Goal: Task Accomplishment & Management: Use online tool/utility

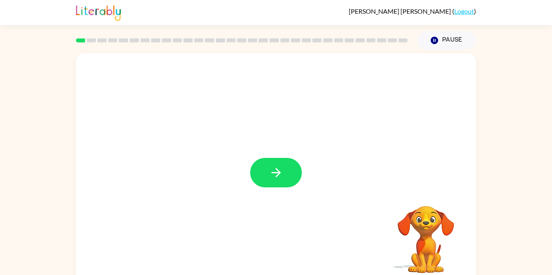
scroll to position [9, 0]
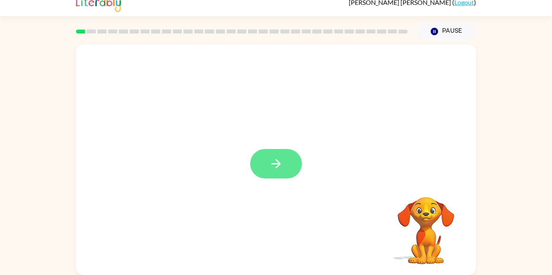
click at [270, 162] on icon "button" at bounding box center [276, 164] width 14 height 14
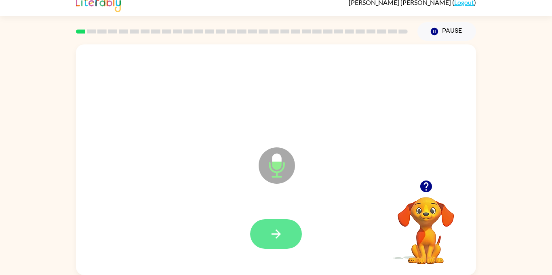
click at [277, 237] on icon "button" at bounding box center [275, 233] width 9 height 9
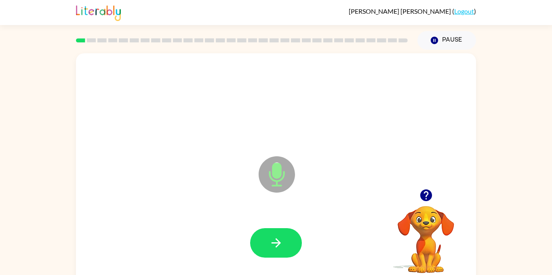
scroll to position [4, 0]
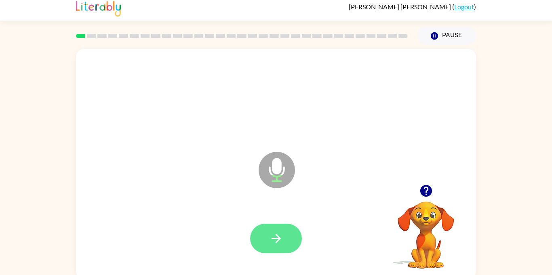
click at [256, 245] on button "button" at bounding box center [276, 238] width 52 height 29
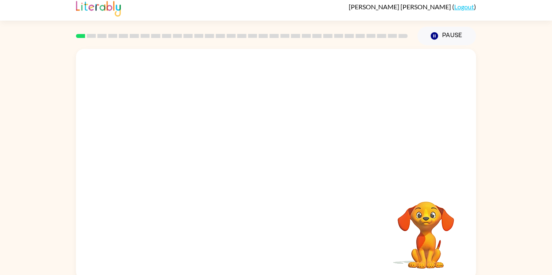
click at [275, 231] on div "Your browser must support playing .mp4 files to use Literably. Please try using…" at bounding box center [276, 164] width 400 height 231
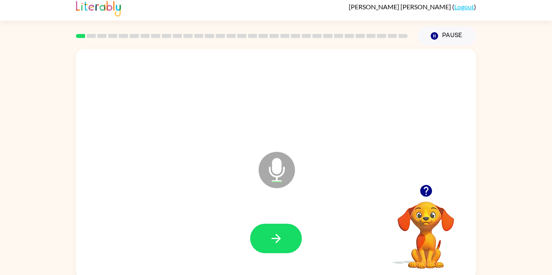
click at [275, 231] on icon "button" at bounding box center [276, 238] width 14 height 14
click at [267, 232] on button "button" at bounding box center [276, 238] width 52 height 29
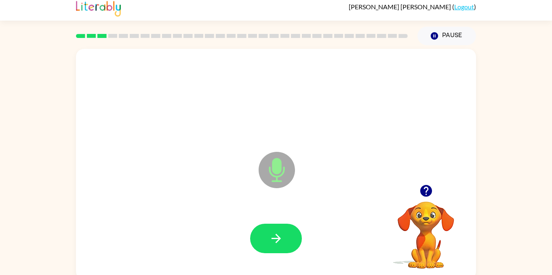
click at [267, 232] on button "button" at bounding box center [276, 238] width 52 height 29
click at [269, 235] on icon "button" at bounding box center [276, 238] width 14 height 14
click at [269, 235] on div at bounding box center [276, 238] width 52 height 29
click at [269, 235] on icon "button" at bounding box center [276, 238] width 14 height 14
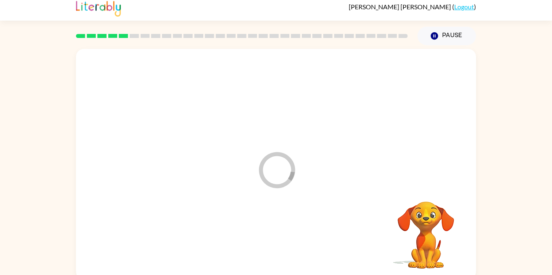
click at [269, 235] on div at bounding box center [276, 239] width 384 height 66
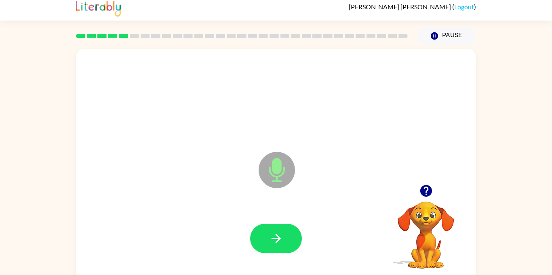
click at [269, 235] on icon "button" at bounding box center [276, 238] width 14 height 14
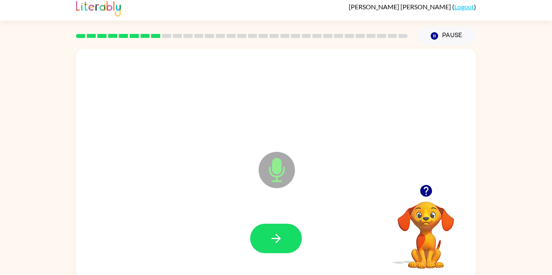
click at [269, 235] on icon "button" at bounding box center [276, 238] width 14 height 14
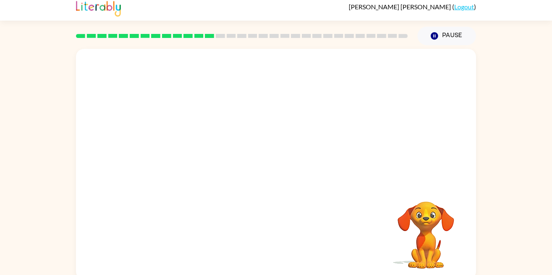
click at [253, 216] on div "Your browser must support playing .mp4 files to use Literably. Please try using…" at bounding box center [276, 164] width 400 height 231
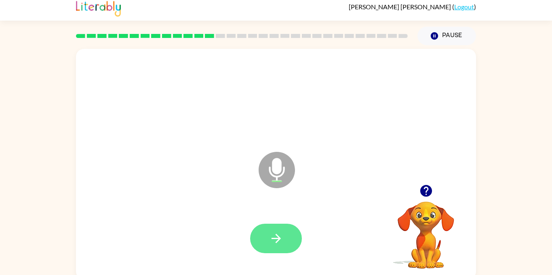
click at [270, 244] on icon "button" at bounding box center [276, 238] width 14 height 14
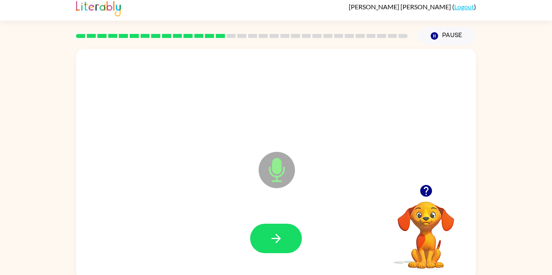
click at [270, 244] on icon "button" at bounding box center [276, 238] width 14 height 14
click at [275, 244] on icon "button" at bounding box center [276, 238] width 14 height 14
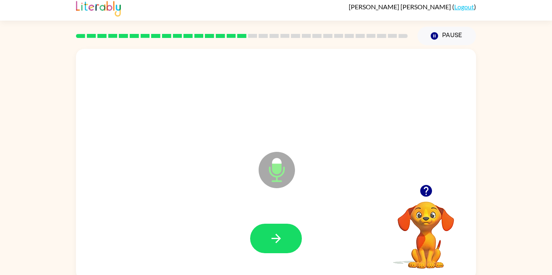
click at [275, 244] on icon "button" at bounding box center [276, 238] width 14 height 14
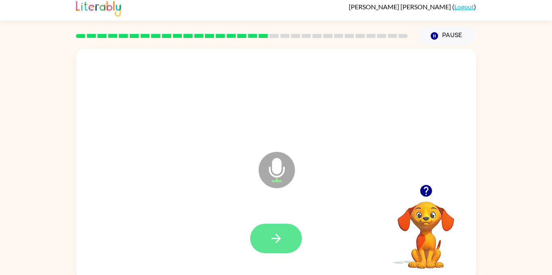
click at [275, 240] on icon "button" at bounding box center [276, 238] width 14 height 14
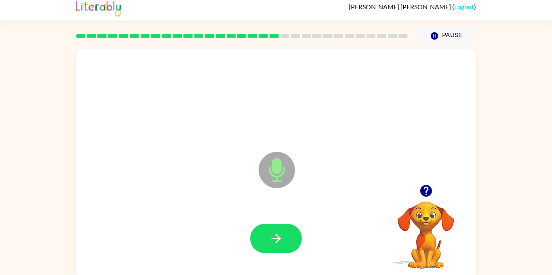
click at [275, 240] on icon "button" at bounding box center [276, 238] width 14 height 14
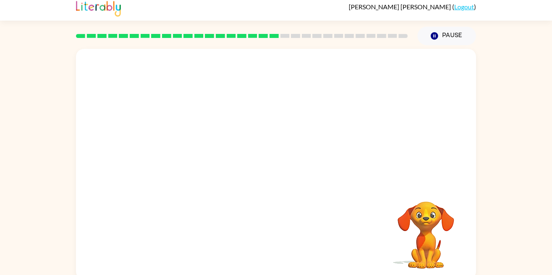
click at [275, 240] on div "Your browser must support playing .mp4 files to use Literably. Please try using…" at bounding box center [276, 164] width 400 height 231
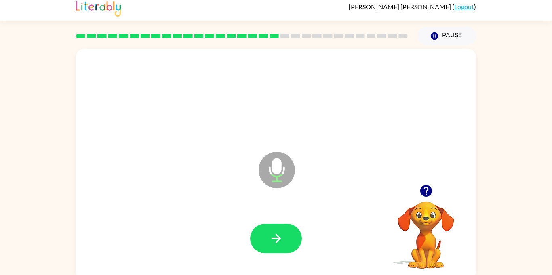
click at [275, 240] on icon "button" at bounding box center [276, 238] width 14 height 14
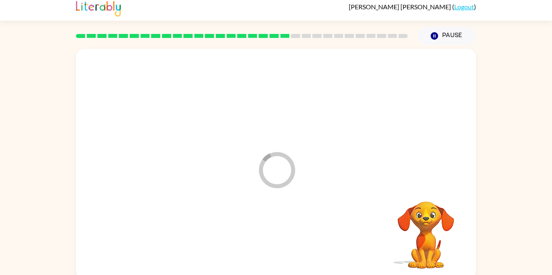
click at [275, 240] on div at bounding box center [276, 239] width 384 height 66
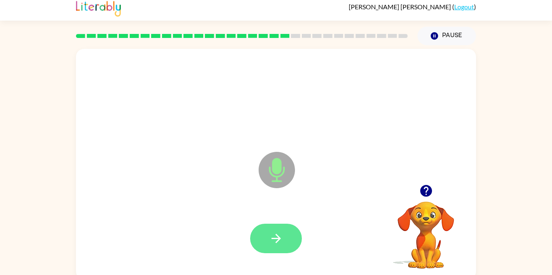
click at [262, 250] on button "button" at bounding box center [276, 238] width 52 height 29
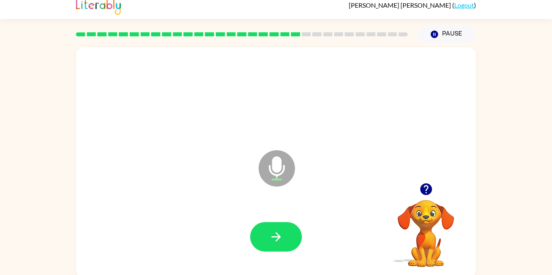
scroll to position [9, 0]
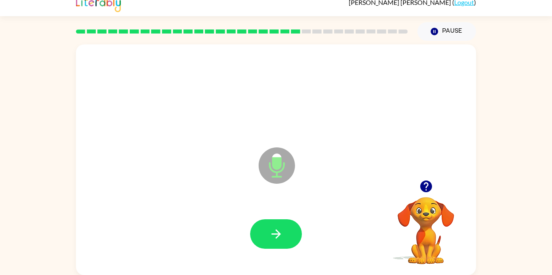
click at [280, 223] on button "button" at bounding box center [276, 233] width 52 height 29
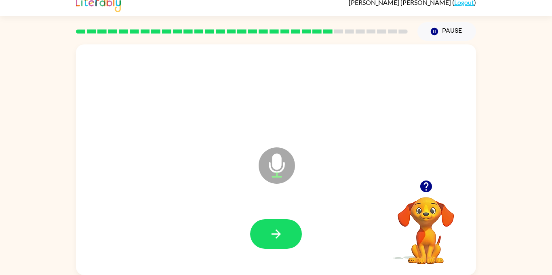
click at [280, 223] on button "button" at bounding box center [276, 233] width 52 height 29
click at [275, 229] on icon "button" at bounding box center [276, 234] width 14 height 14
click at [253, 246] on div at bounding box center [276, 233] width 52 height 29
click at [254, 235] on button "button" at bounding box center [276, 233] width 52 height 29
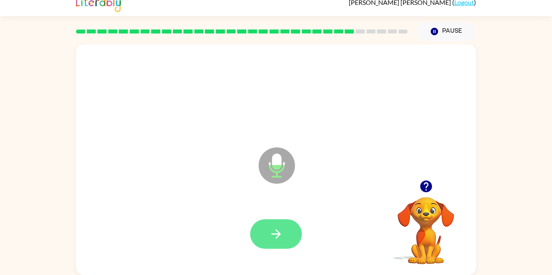
click at [282, 233] on icon "button" at bounding box center [276, 234] width 14 height 14
click at [273, 244] on button "button" at bounding box center [276, 233] width 52 height 29
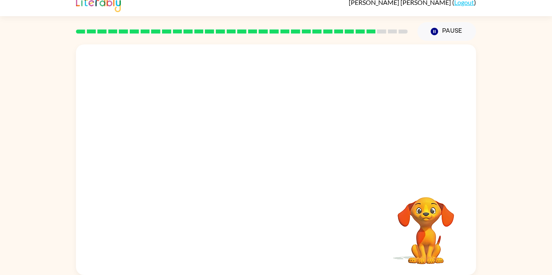
click at [273, 244] on div at bounding box center [276, 234] width 384 height 66
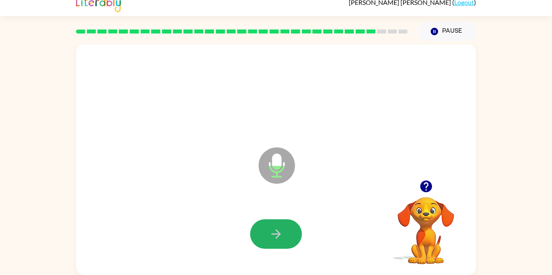
click at [273, 244] on button "button" at bounding box center [276, 233] width 52 height 29
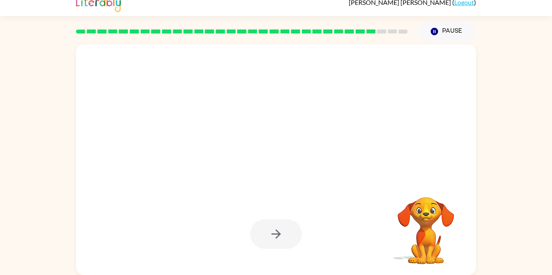
click at [273, 244] on div at bounding box center [276, 233] width 52 height 29
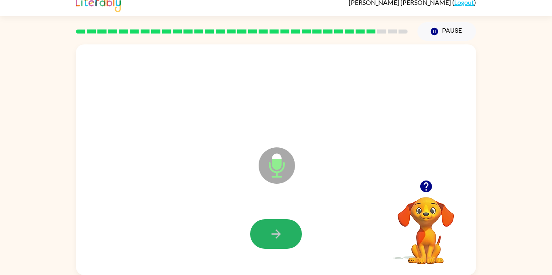
click at [273, 244] on button "button" at bounding box center [276, 233] width 52 height 29
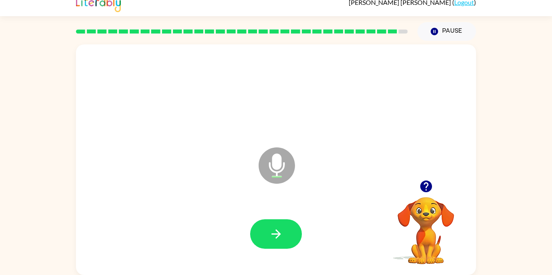
click at [273, 244] on button "button" at bounding box center [276, 233] width 52 height 29
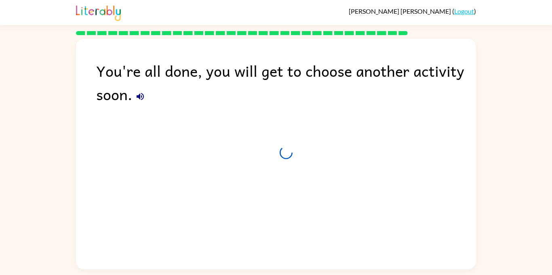
scroll to position [0, 0]
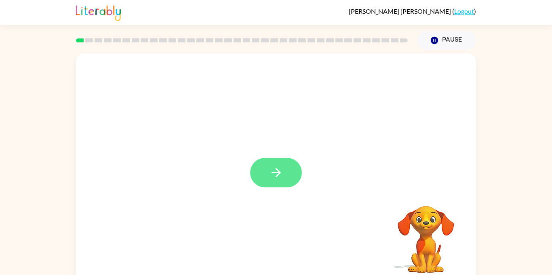
click at [272, 160] on button "button" at bounding box center [276, 172] width 52 height 29
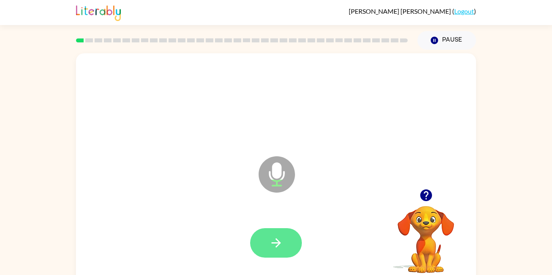
click at [267, 243] on button "button" at bounding box center [276, 242] width 52 height 29
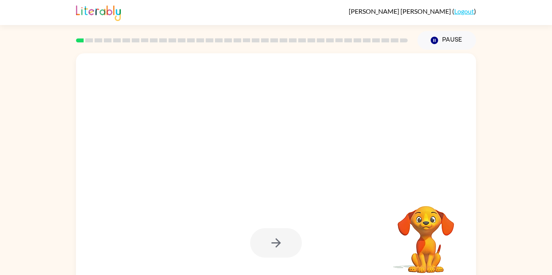
scroll to position [9, 0]
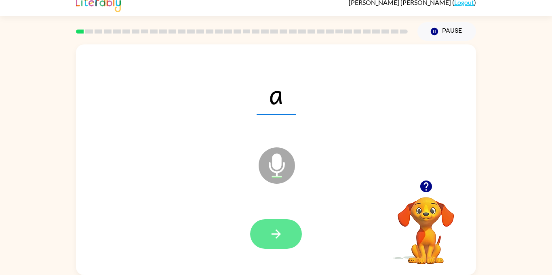
click at [264, 246] on button "button" at bounding box center [276, 233] width 52 height 29
click at [272, 226] on button "button" at bounding box center [276, 233] width 52 height 29
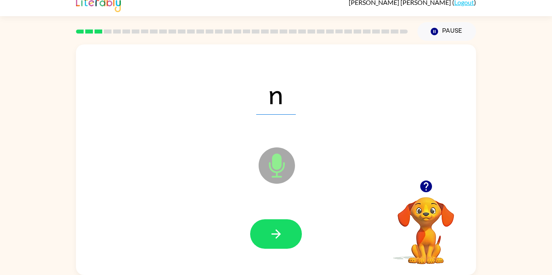
click at [272, 226] on button "button" at bounding box center [276, 233] width 52 height 29
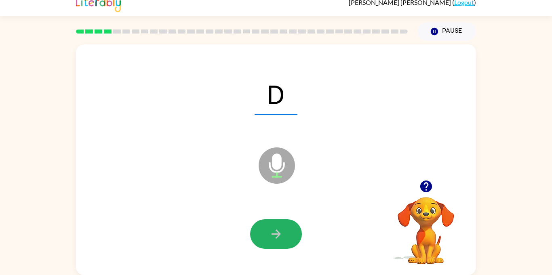
click at [272, 226] on button "button" at bounding box center [276, 233] width 52 height 29
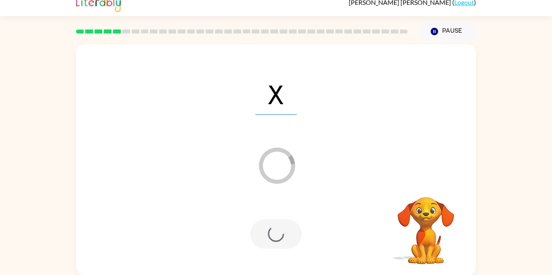
click at [272, 226] on div at bounding box center [276, 233] width 52 height 29
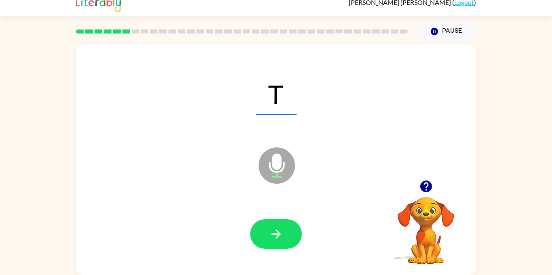
click at [272, 226] on button "button" at bounding box center [276, 233] width 52 height 29
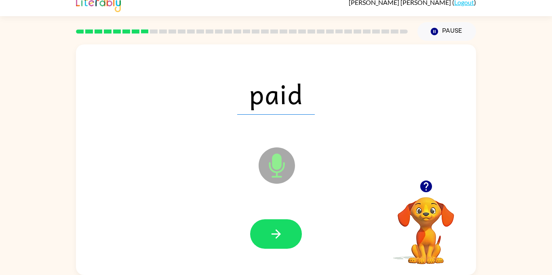
click at [272, 226] on button "button" at bounding box center [276, 233] width 52 height 29
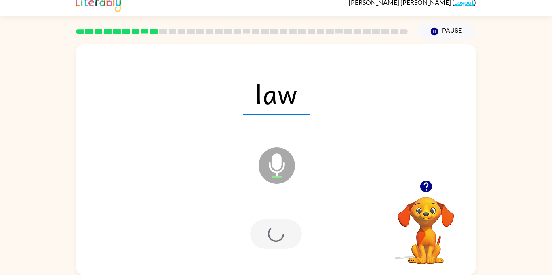
click at [272, 226] on div at bounding box center [276, 233] width 52 height 29
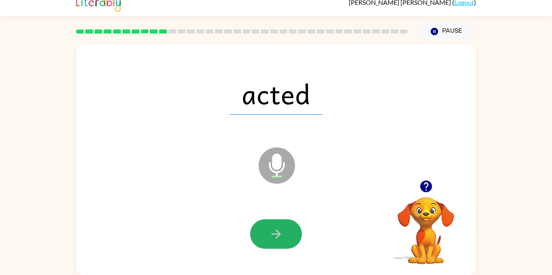
click at [272, 226] on button "button" at bounding box center [276, 233] width 52 height 29
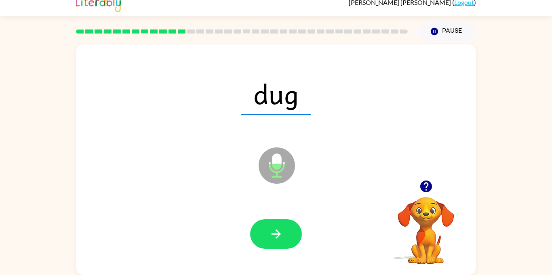
click at [272, 226] on button "button" at bounding box center [276, 233] width 52 height 29
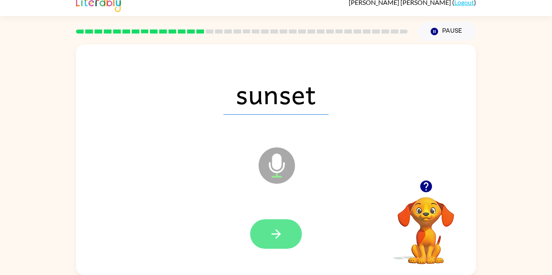
click at [263, 223] on button "button" at bounding box center [276, 233] width 52 height 29
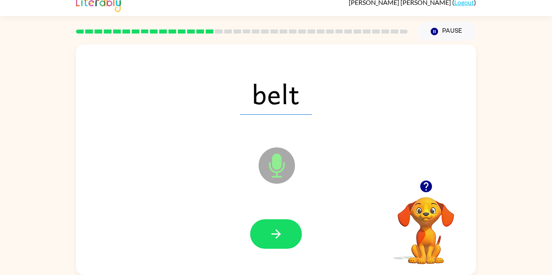
click at [263, 223] on button "button" at bounding box center [276, 233] width 52 height 29
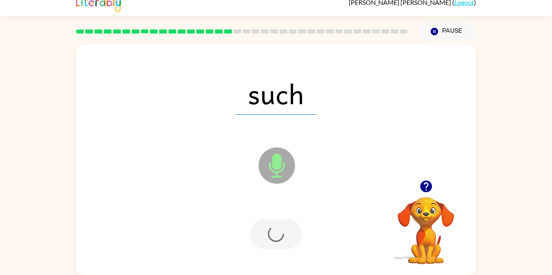
click at [263, 223] on div at bounding box center [276, 233] width 52 height 29
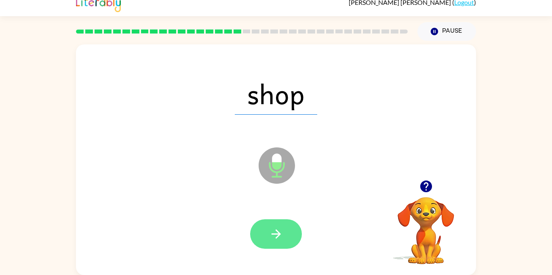
click at [275, 230] on icon "button" at bounding box center [276, 234] width 14 height 14
click at [264, 242] on button "button" at bounding box center [276, 233] width 52 height 29
click at [259, 229] on button "button" at bounding box center [276, 233] width 52 height 29
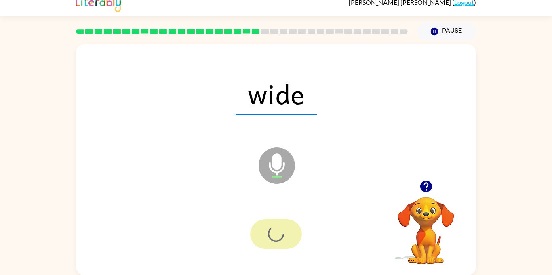
click at [259, 229] on div at bounding box center [276, 233] width 52 height 29
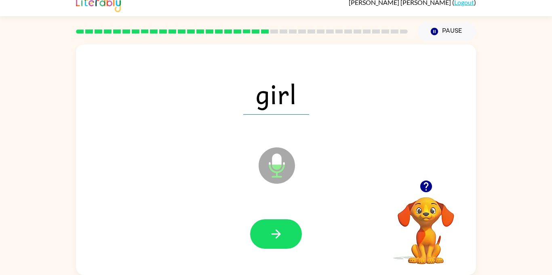
click at [248, 225] on div at bounding box center [276, 234] width 384 height 66
click at [256, 229] on button "button" at bounding box center [276, 233] width 52 height 29
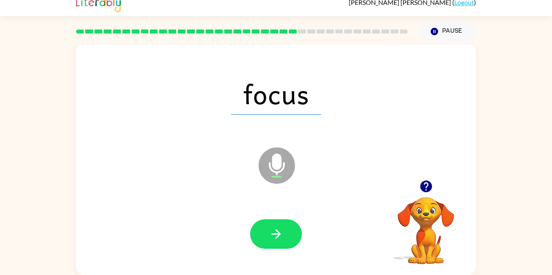
click at [256, 229] on button "button" at bounding box center [276, 233] width 52 height 29
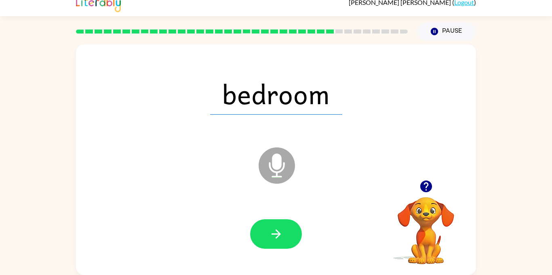
click at [256, 229] on button "button" at bounding box center [276, 233] width 52 height 29
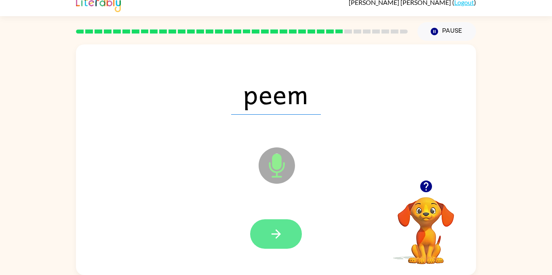
click at [264, 238] on button "button" at bounding box center [276, 233] width 52 height 29
click at [286, 234] on button "button" at bounding box center [276, 233] width 52 height 29
click at [267, 231] on button "button" at bounding box center [276, 233] width 52 height 29
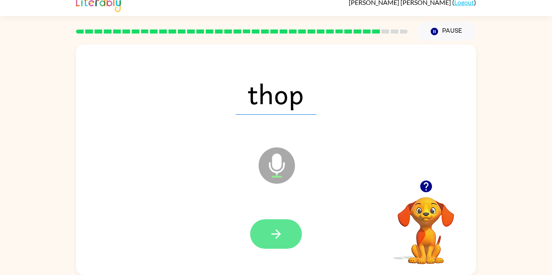
click at [261, 237] on button "button" at bounding box center [276, 233] width 52 height 29
click at [287, 226] on button "button" at bounding box center [276, 233] width 52 height 29
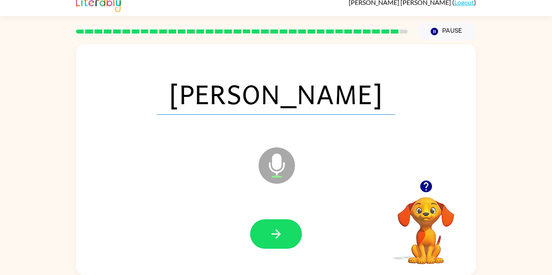
click at [287, 226] on button "button" at bounding box center [276, 233] width 52 height 29
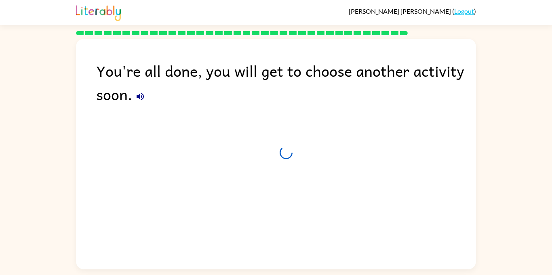
scroll to position [0, 0]
click at [241, 219] on div "You're all done, you will get to choose another activity soon. Leaving in 4 sec…" at bounding box center [276, 152] width 400 height 227
click at [223, 224] on div "You're all done, you will get to choose another activity soon. Leaving in 2 sec…" at bounding box center [276, 152] width 400 height 227
click at [223, 224] on div "You're all done, you will get to choose another activity soon. Leaving in 1 sec…" at bounding box center [276, 152] width 400 height 227
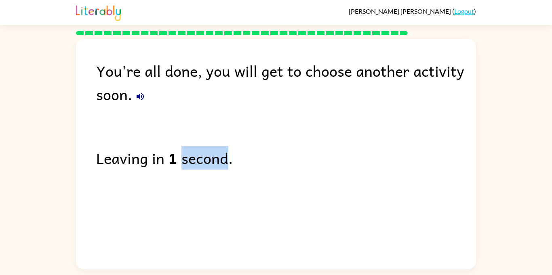
click at [223, 224] on div "You're all done, you will get to choose another activity soon. Leaving in 1 sec…" at bounding box center [276, 152] width 400 height 227
